Goal: Information Seeking & Learning: Learn about a topic

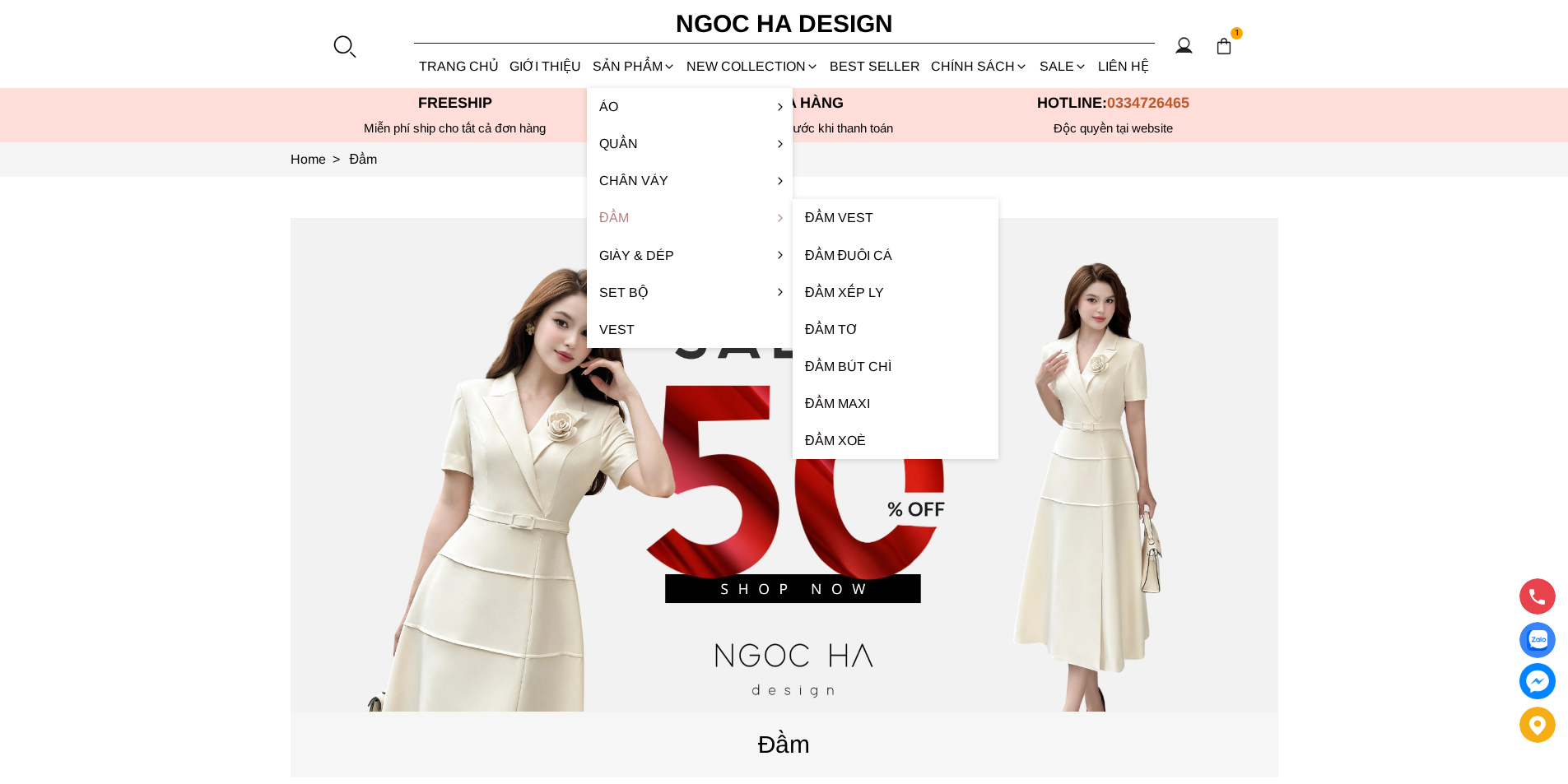
click at [631, 217] on link "Đầm" at bounding box center [689, 217] width 206 height 37
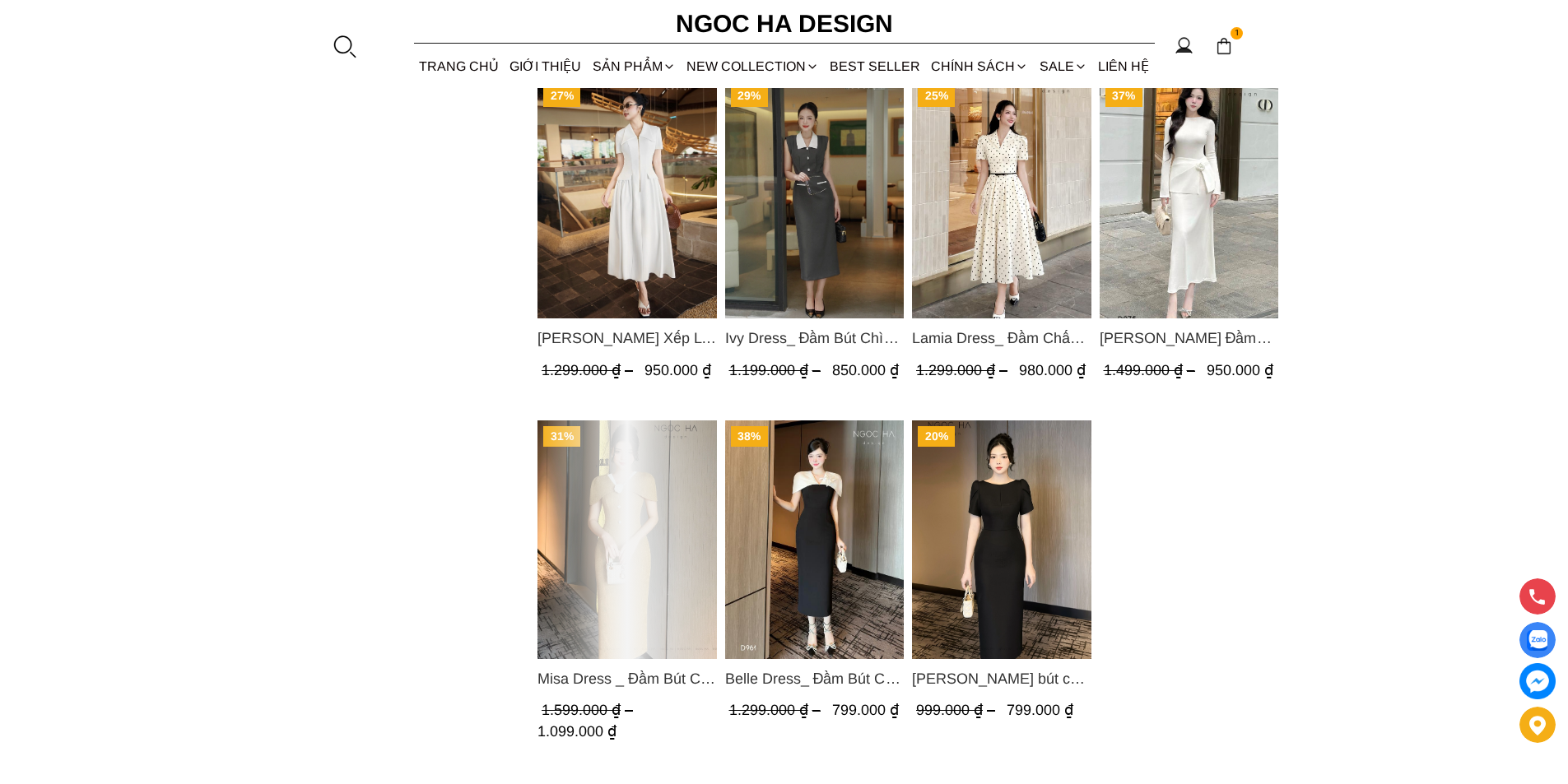
scroll to position [1891, 0]
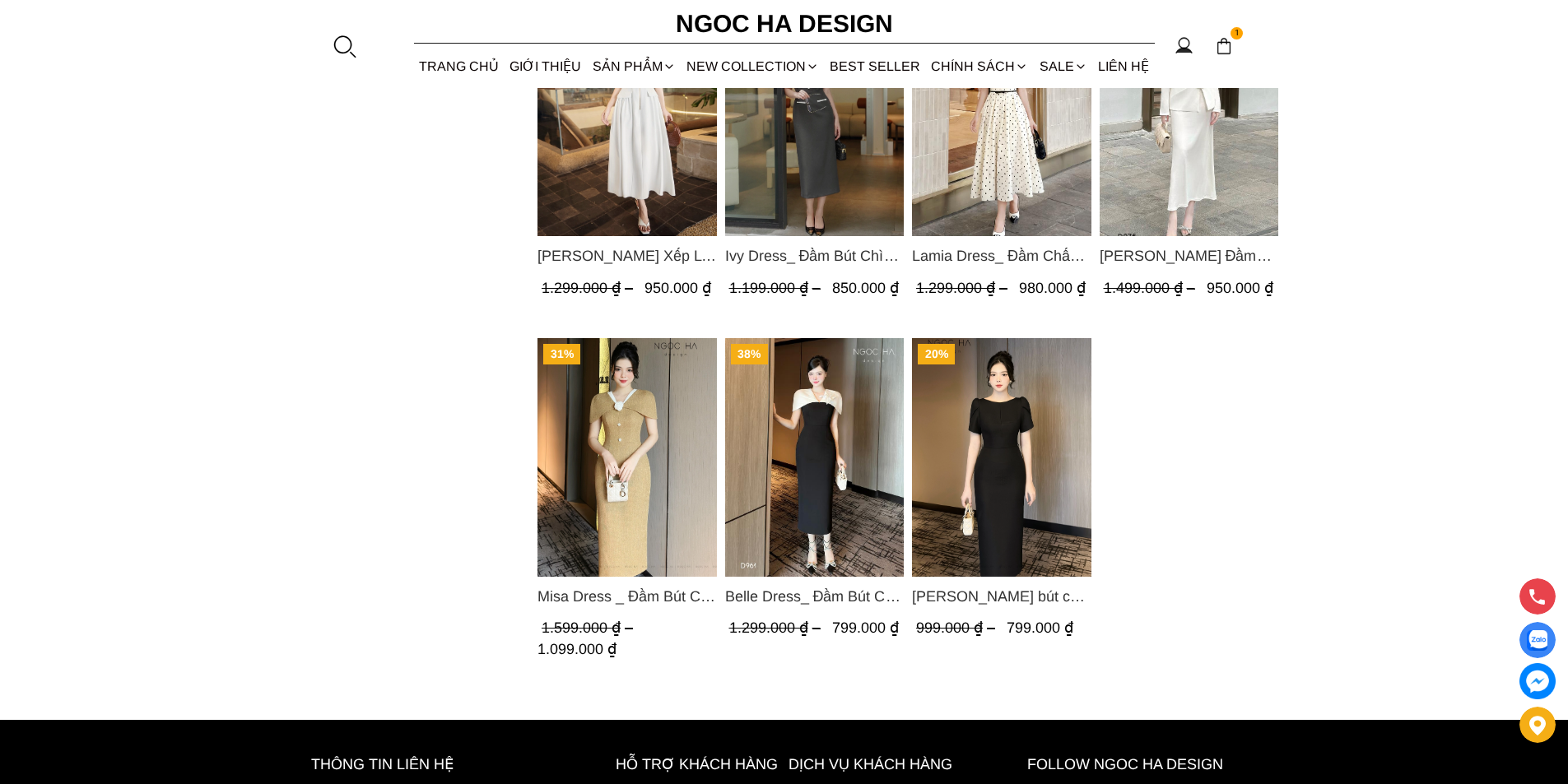
click at [639, 510] on img "Product image - Misa Dress _ Đầm Bút Chì Vai Chờm Màu Be Đậm Phối Cổ Trắng Đính…" at bounding box center [627, 457] width 179 height 239
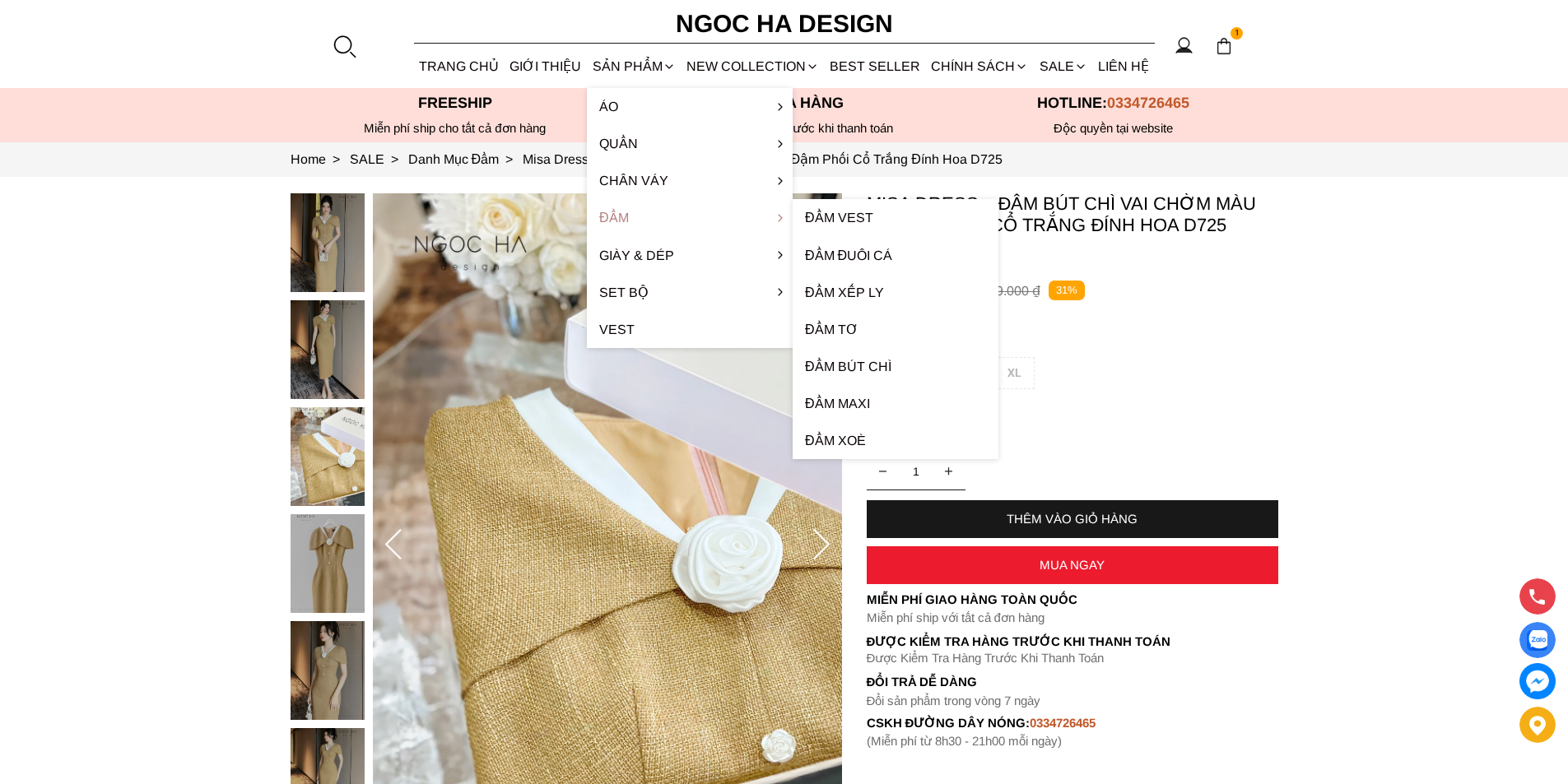
click at [632, 224] on link "Đầm" at bounding box center [689, 217] width 206 height 37
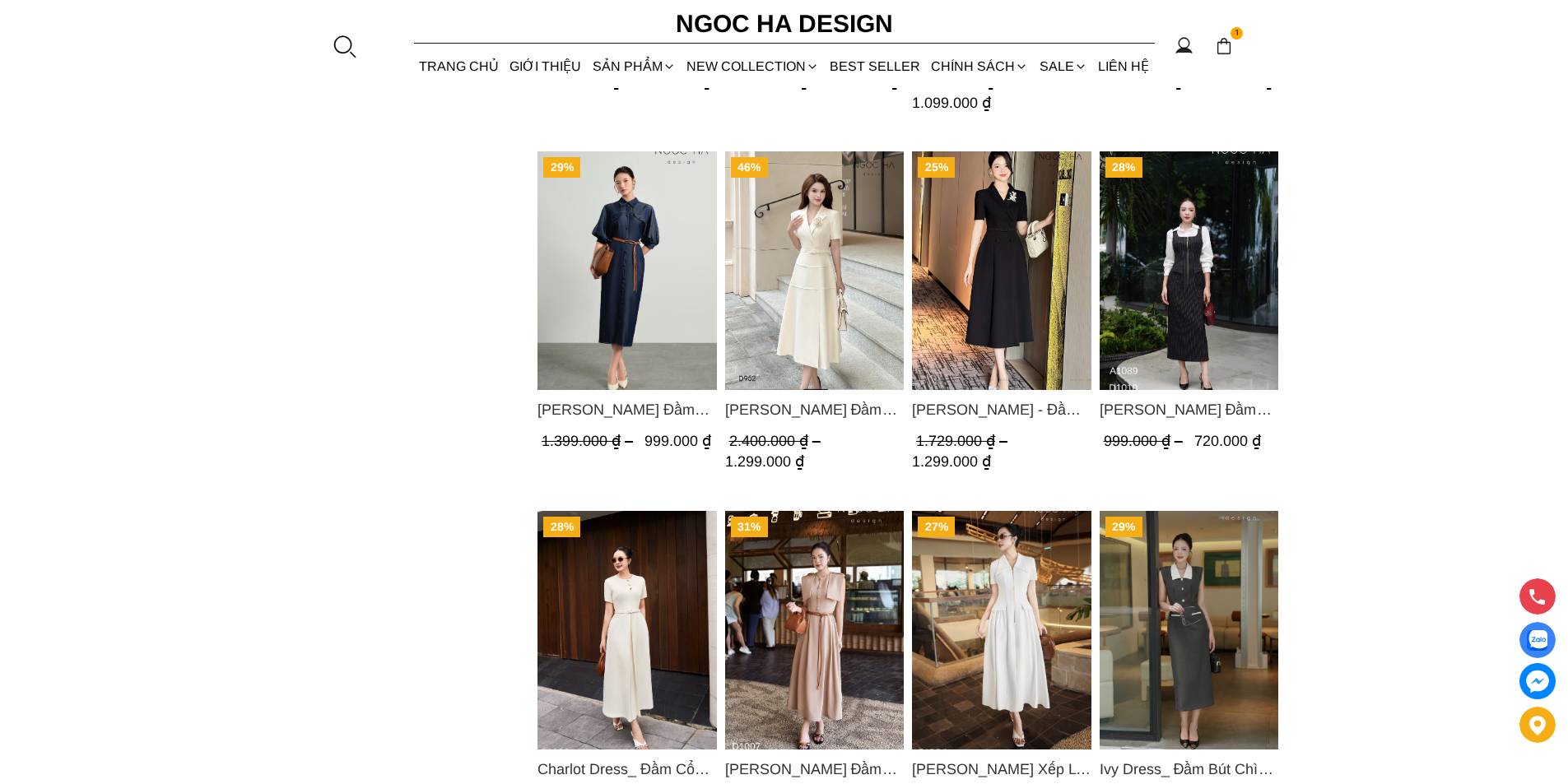
scroll to position [1728, 0]
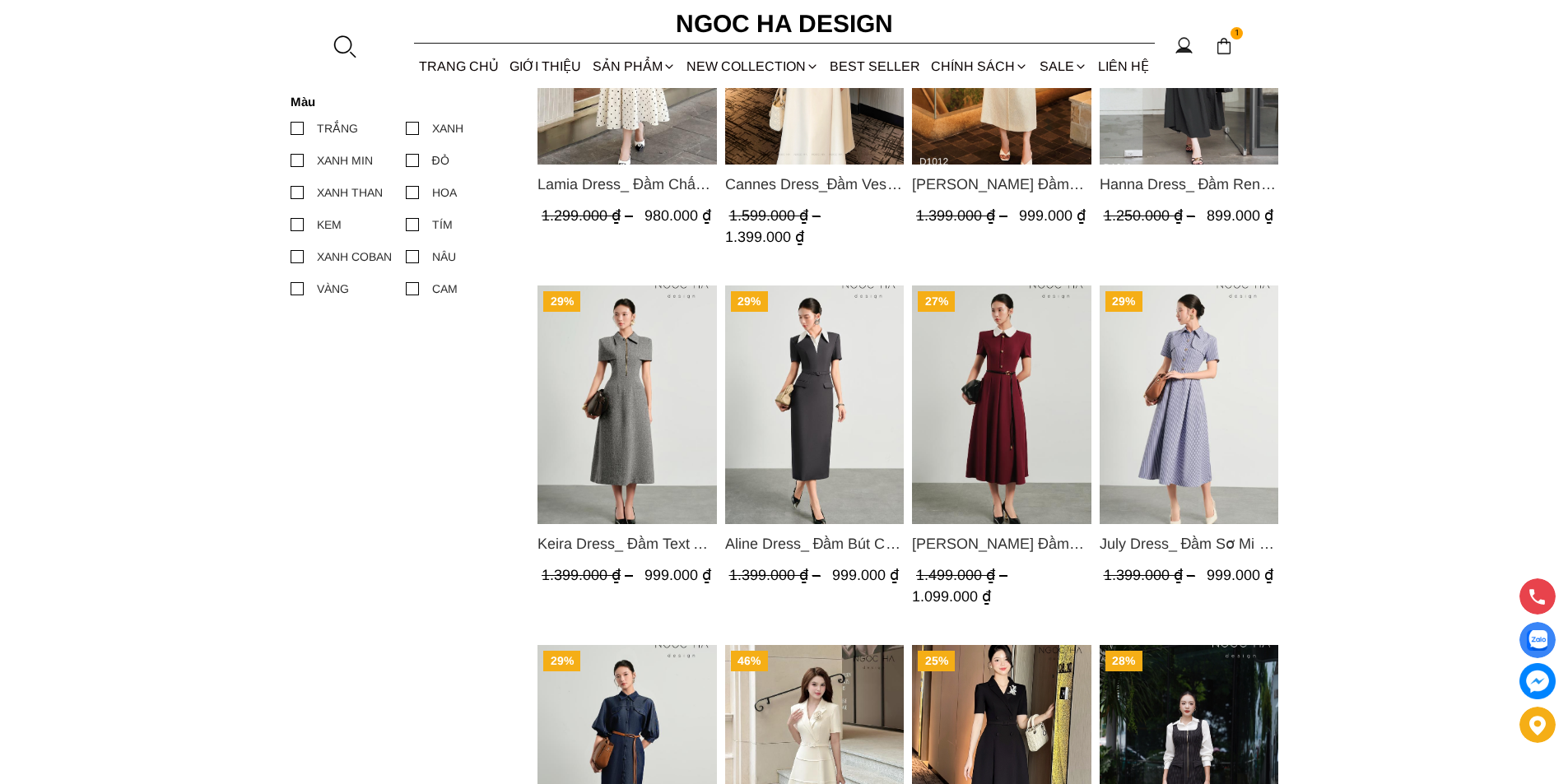
scroll to position [658, 0]
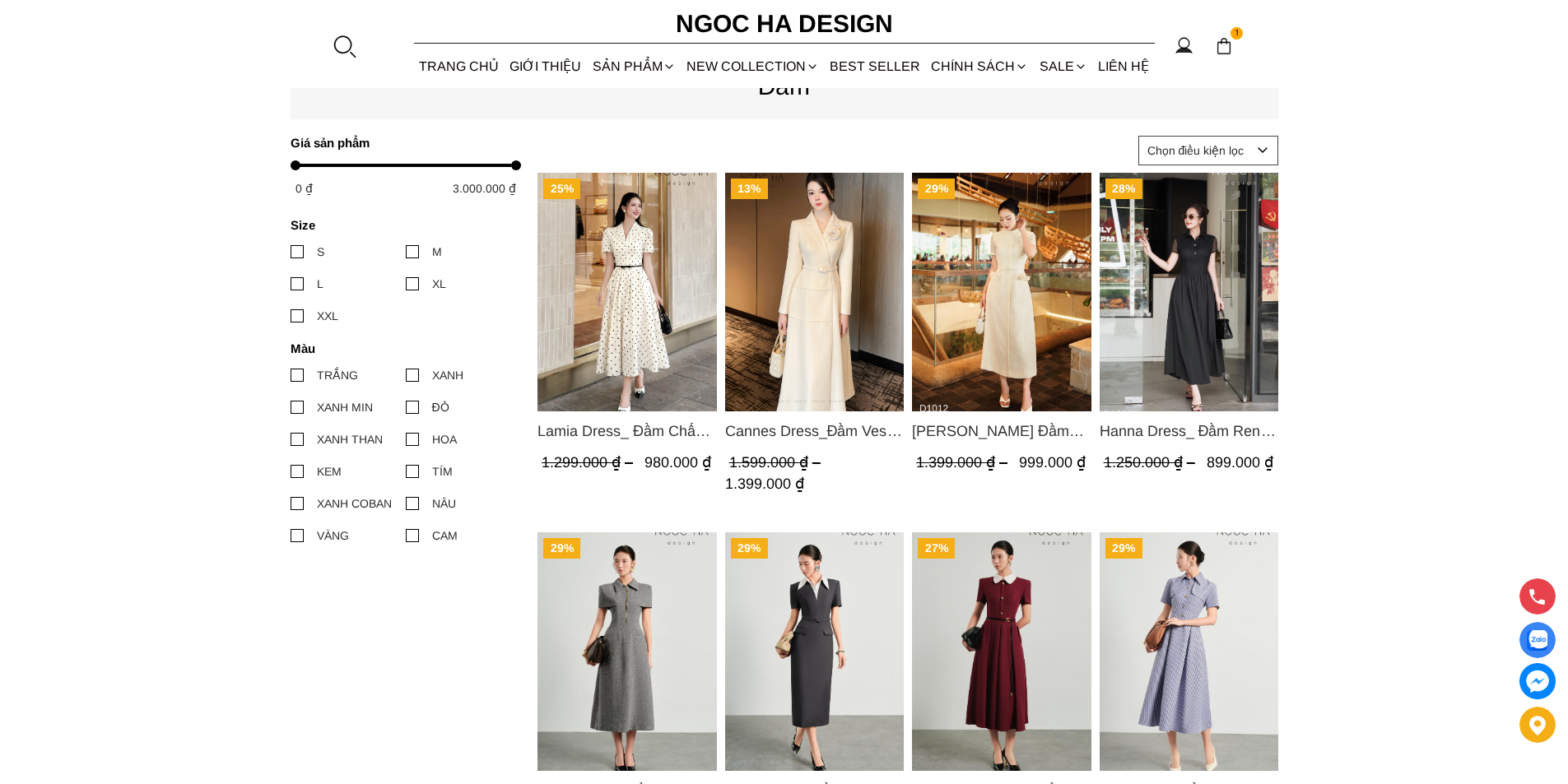
click at [781, 309] on img "Product image - Cannes Dress_Đầm Vest Tay Dài Đính Hoa Màu Kem D764" at bounding box center [813, 292] width 179 height 239
